Goal: Check status: Check status

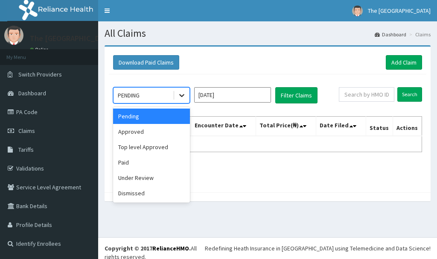
click at [185, 96] on icon at bounding box center [182, 95] width 9 height 9
click at [167, 131] on div "Approved" at bounding box center [151, 131] width 77 height 15
click at [167, 131] on th "Name" at bounding box center [153, 127] width 78 height 20
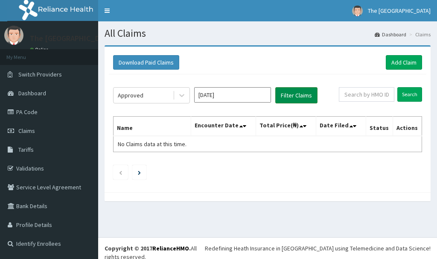
click at [286, 97] on button "Filter Claims" at bounding box center [296, 95] width 42 height 16
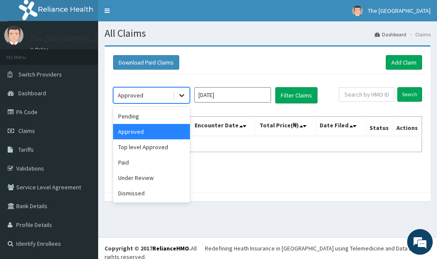
click at [183, 99] on icon at bounding box center [182, 95] width 9 height 9
click at [161, 146] on div "Top level Approved" at bounding box center [151, 146] width 77 height 15
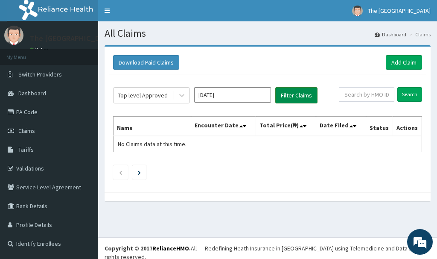
click at [310, 96] on button "Filter Claims" at bounding box center [296, 95] width 42 height 16
click at [229, 97] on input "[DATE]" at bounding box center [232, 94] width 77 height 15
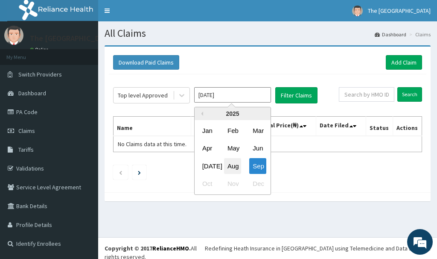
click at [234, 164] on div "Aug" at bounding box center [232, 166] width 17 height 16
type input "[DATE]"
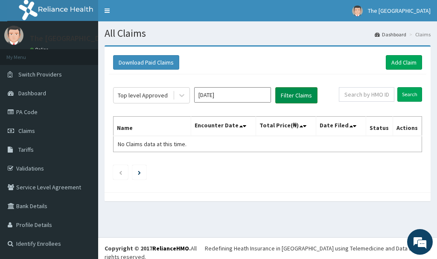
click at [295, 97] on button "Filter Claims" at bounding box center [296, 95] width 42 height 16
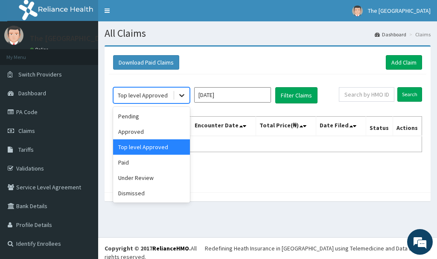
click at [184, 93] on icon at bounding box center [182, 95] width 9 height 9
click at [167, 133] on div "Approved" at bounding box center [151, 131] width 77 height 15
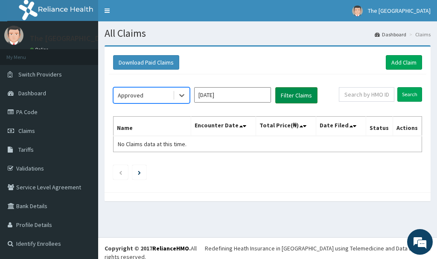
click at [277, 93] on button "Filter Claims" at bounding box center [296, 95] width 42 height 16
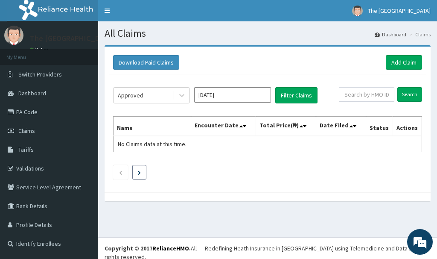
click at [137, 170] on li at bounding box center [139, 172] width 14 height 15
click at [140, 172] on icon "Next page" at bounding box center [139, 172] width 3 height 4
